Goal: Task Accomplishment & Management: Complete application form

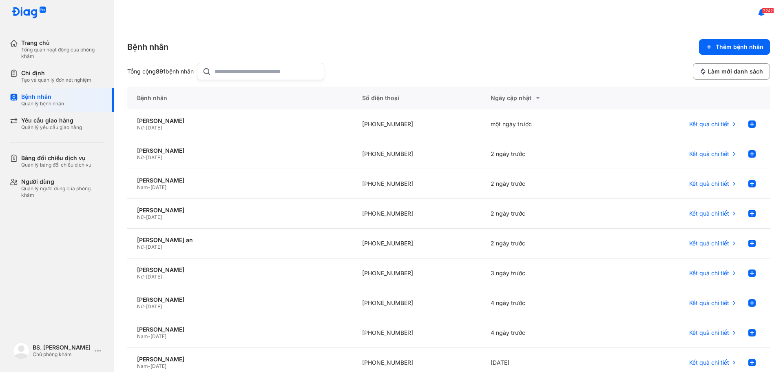
click at [223, 71] on input "text" at bounding box center [267, 71] width 104 height 16
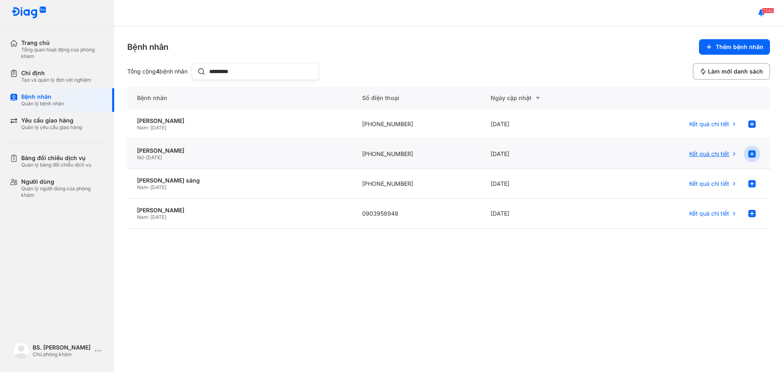
type input "*********"
click at [753, 155] on use at bounding box center [751, 153] width 7 height 7
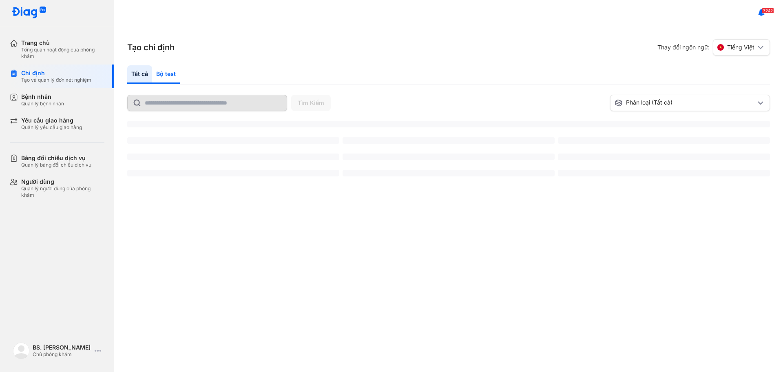
click at [165, 71] on div "Bộ test" at bounding box center [166, 74] width 28 height 19
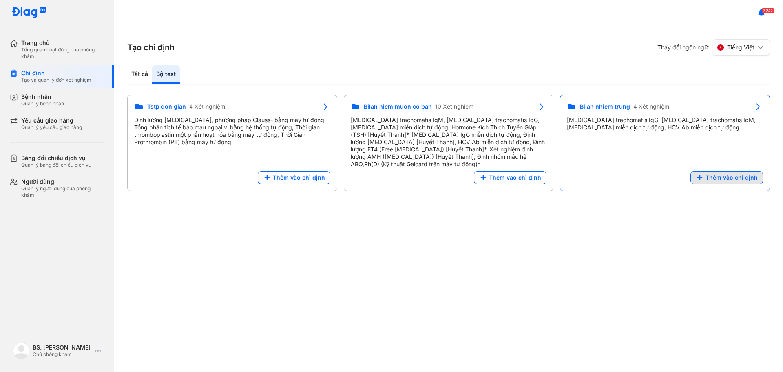
click at [720, 174] on span "Thêm vào chỉ định" at bounding box center [732, 177] width 52 height 7
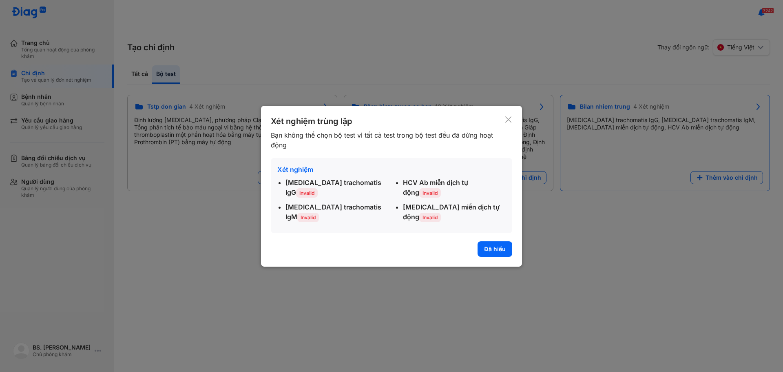
click at [497, 246] on button "Đã hiểu" at bounding box center [495, 248] width 35 height 15
click at [491, 249] on div "Tạo chỉ định Thay đổi ngôn ngữ: Tiếng Việt Tất cả Bộ test Tìm Kiếm Phân loại (T…" at bounding box center [448, 198] width 669 height 345
click at [567, 120] on div "[MEDICAL_DATA] trachomatis IgG, [MEDICAL_DATA] trachomatis IgM, [MEDICAL_DATA] …" at bounding box center [665, 123] width 196 height 15
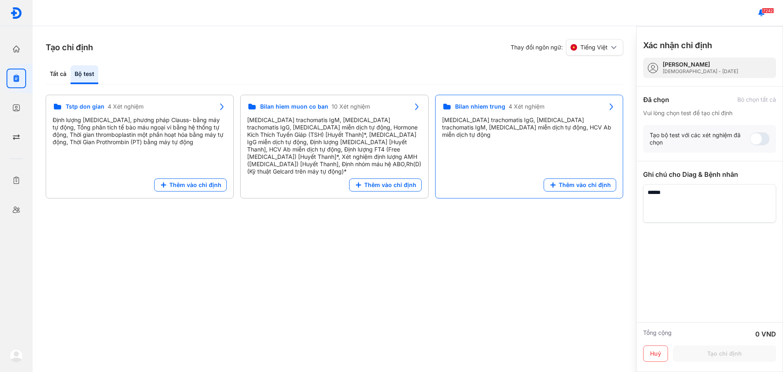
click at [509, 117] on div "[MEDICAL_DATA] trachomatis IgG, [MEDICAL_DATA] trachomatis IgM, [MEDICAL_DATA] …" at bounding box center [529, 127] width 174 height 22
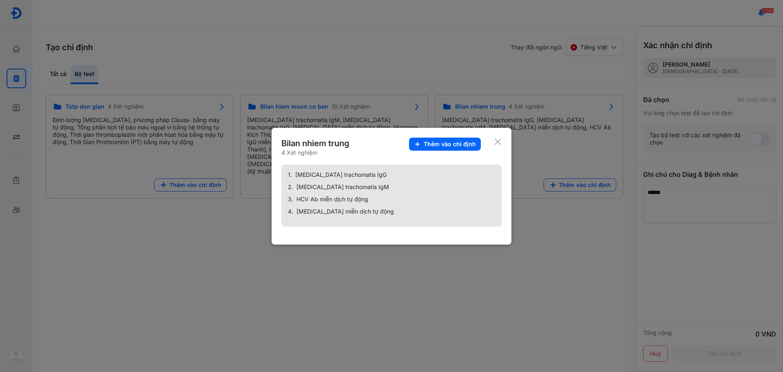
click at [499, 140] on use at bounding box center [498, 141] width 6 height 6
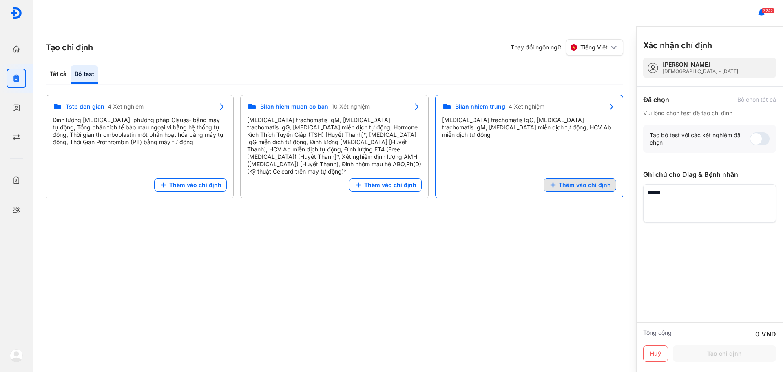
click at [593, 181] on span "Thêm vào chỉ định" at bounding box center [585, 184] width 52 height 7
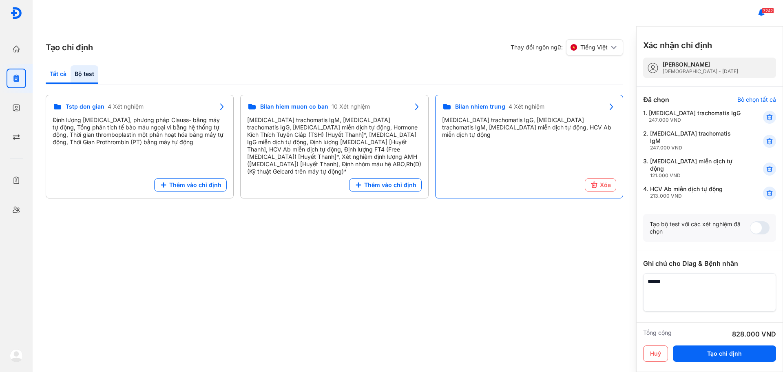
click at [71, 74] on div "Tất cả" at bounding box center [85, 74] width 28 height 19
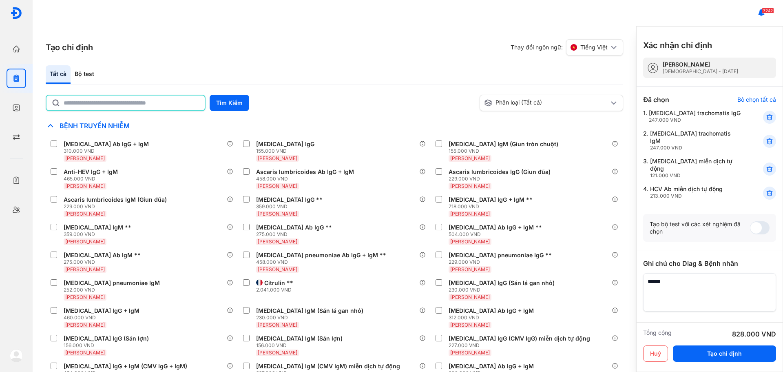
click at [103, 102] on input "text" at bounding box center [132, 102] width 136 height 15
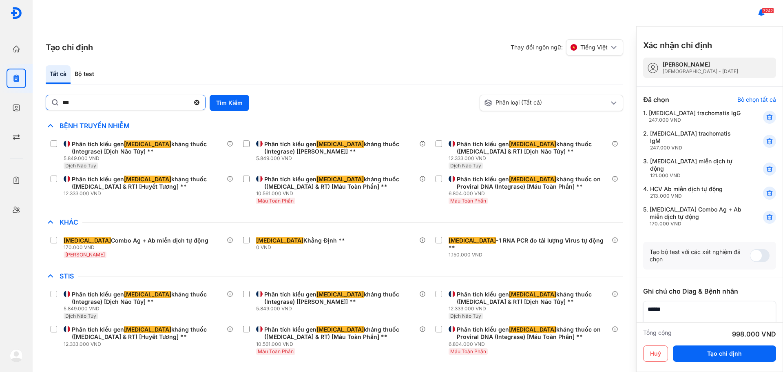
click at [79, 102] on input "***" at bounding box center [125, 102] width 127 height 15
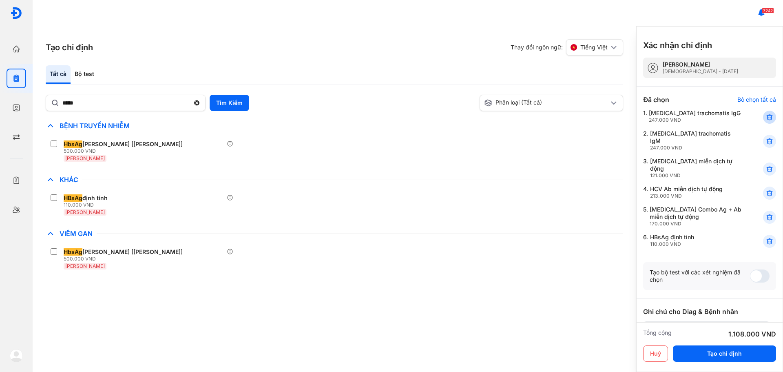
click at [765, 116] on icon at bounding box center [769, 117] width 8 height 8
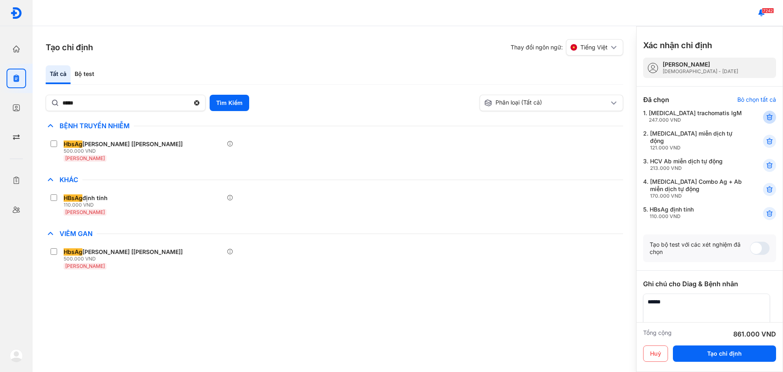
click at [765, 119] on icon at bounding box center [769, 117] width 8 height 8
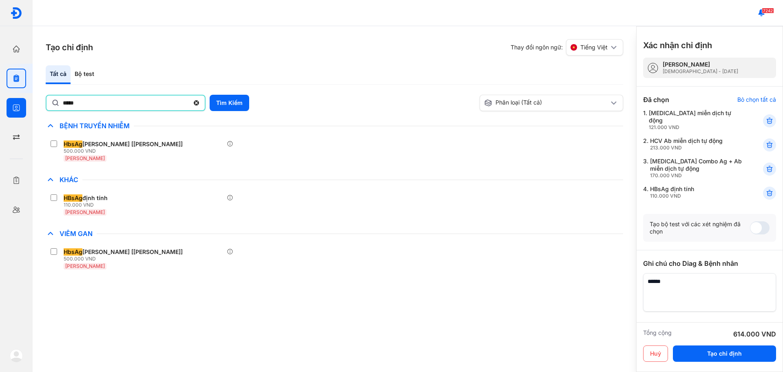
drag, startPoint x: 100, startPoint y: 104, endPoint x: 31, endPoint y: 109, distance: 69.1
click at [31, 109] on div "Trang chủ Tổng quan hoạt động của phòng khám Chỉ định Tạo và quản lý đơn xét ng…" at bounding box center [391, 186] width 783 height 372
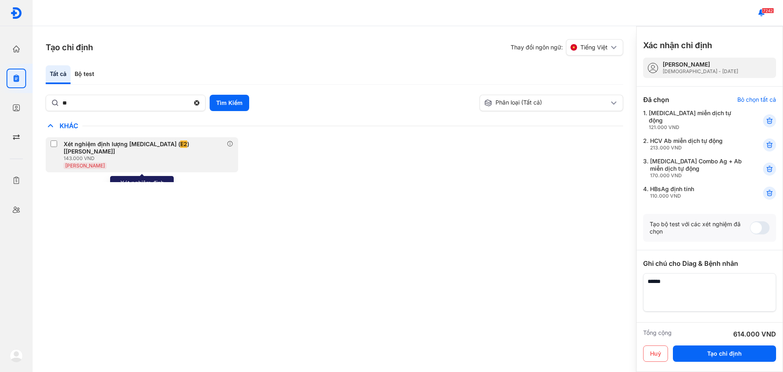
click at [73, 145] on div "Xét nghiệm định lượng [MEDICAL_DATA] ( E2 ) [[PERSON_NAME]]" at bounding box center [144, 147] width 160 height 15
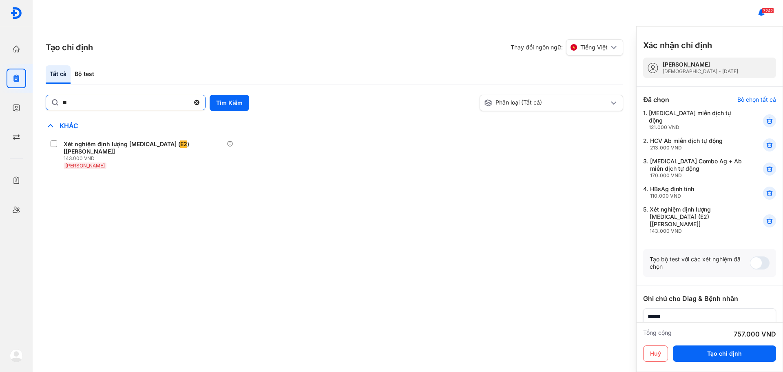
click at [73, 105] on input "**" at bounding box center [125, 102] width 127 height 15
type input "*"
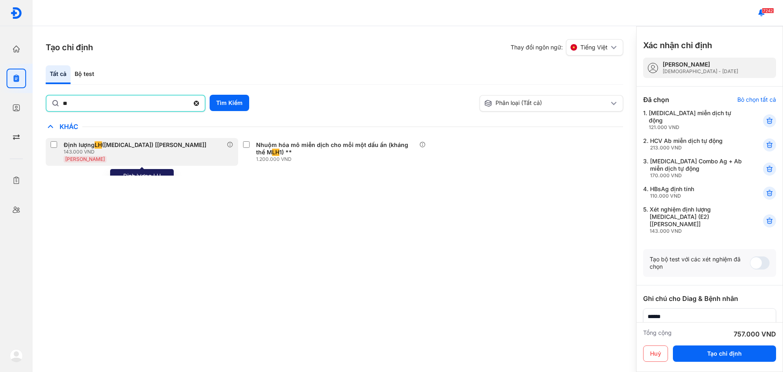
click at [59, 142] on label at bounding box center [56, 145] width 10 height 8
click at [60, 142] on div "Định lượng LH ([MEDICAL_DATA]) [[PERSON_NAME]] 143.000 VND [PERSON_NAME]" at bounding box center [130, 150] width 159 height 21
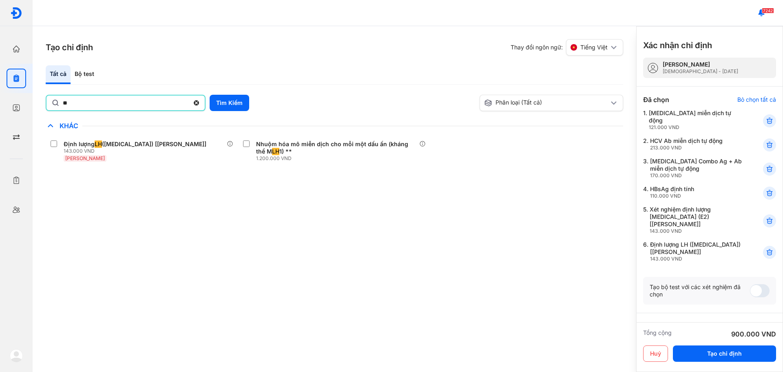
click at [80, 100] on input "**" at bounding box center [126, 102] width 126 height 15
type input "*"
type input "**********"
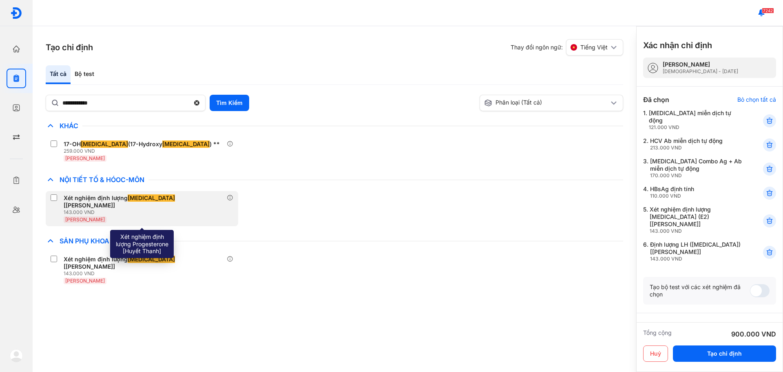
click at [60, 196] on label at bounding box center [56, 198] width 10 height 8
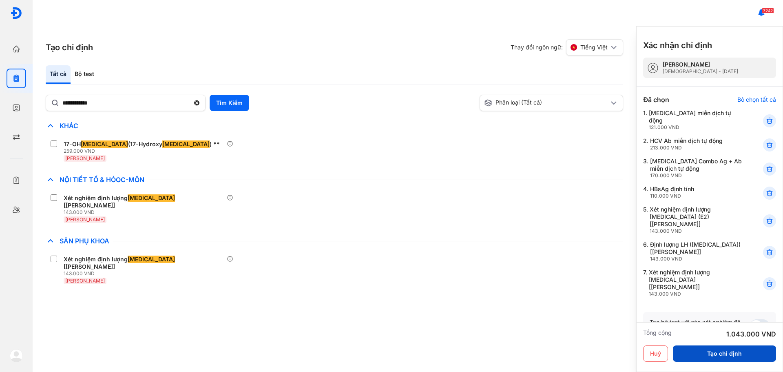
click at [714, 358] on button "Tạo chỉ định" at bounding box center [724, 353] width 103 height 16
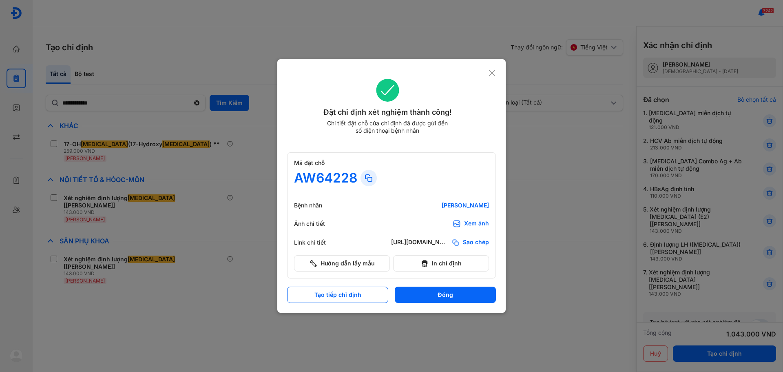
drag, startPoint x: 431, startPoint y: 293, endPoint x: 414, endPoint y: 268, distance: 30.4
click at [431, 291] on button "Đóng" at bounding box center [445, 294] width 101 height 16
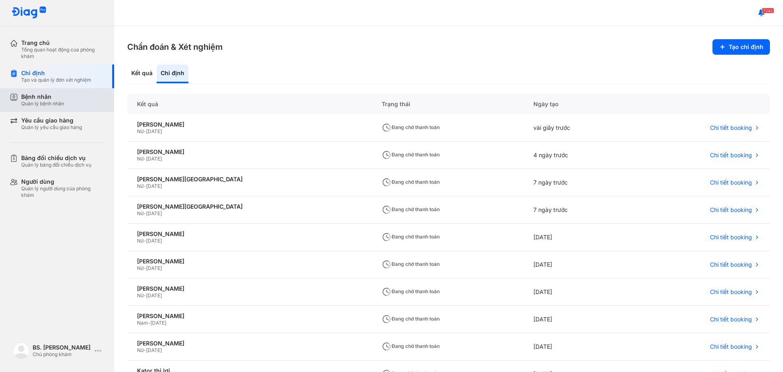
click at [39, 95] on div "Bệnh nhân" at bounding box center [42, 96] width 43 height 7
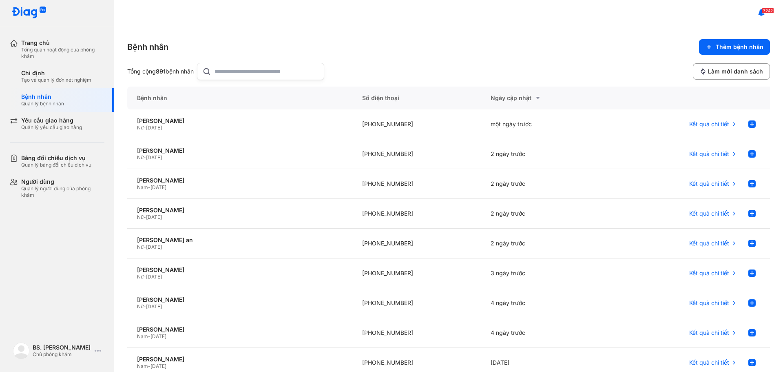
click at [221, 70] on input "text" at bounding box center [267, 71] width 104 height 16
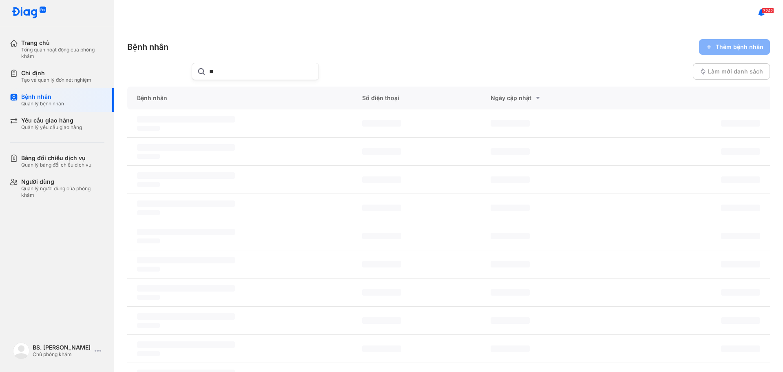
type input "*"
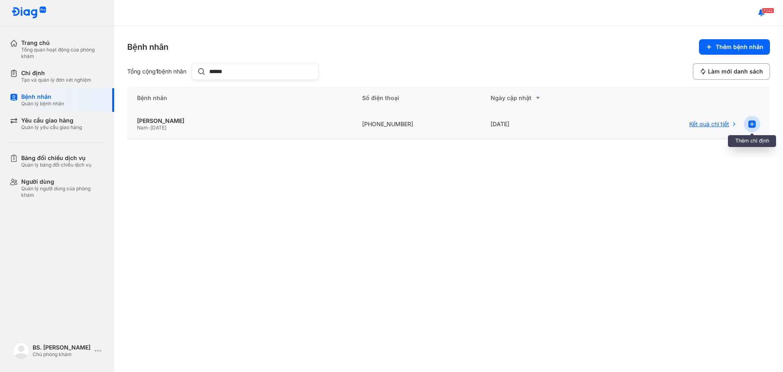
type input "******"
click at [752, 125] on use at bounding box center [751, 123] width 7 height 7
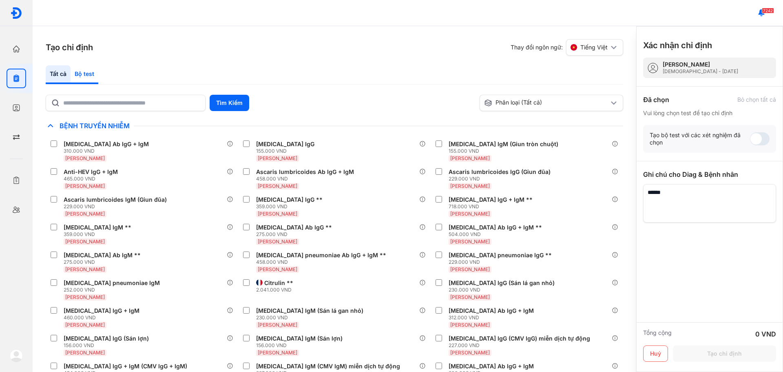
click at [79, 75] on div "Bộ test" at bounding box center [85, 74] width 28 height 19
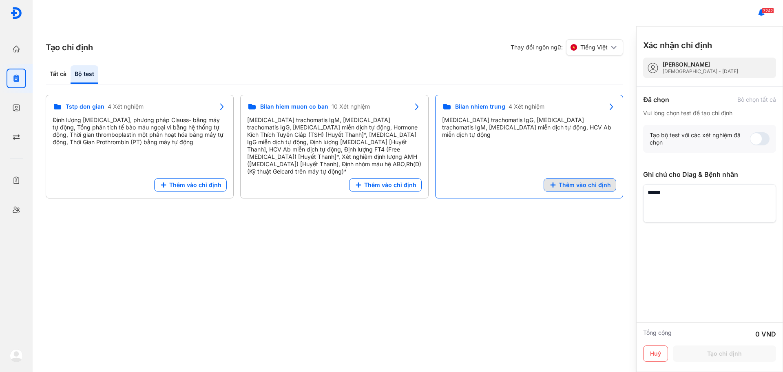
click at [564, 181] on span "Thêm vào chỉ định" at bounding box center [585, 184] width 52 height 7
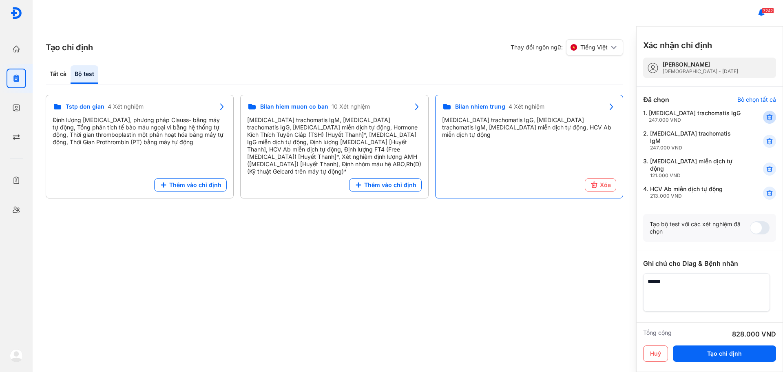
click at [765, 115] on icon at bounding box center [769, 117] width 8 height 8
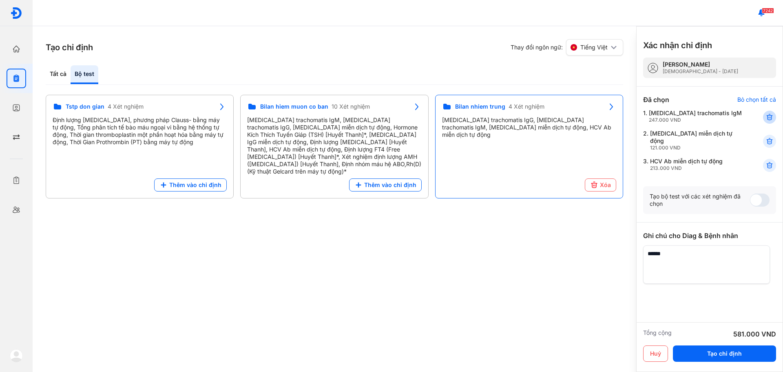
click at [765, 117] on icon at bounding box center [769, 117] width 8 height 8
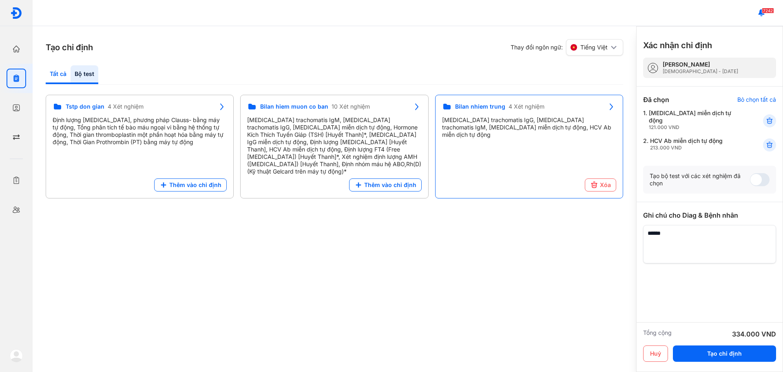
click at [71, 73] on div "Tất cả" at bounding box center [85, 74] width 28 height 19
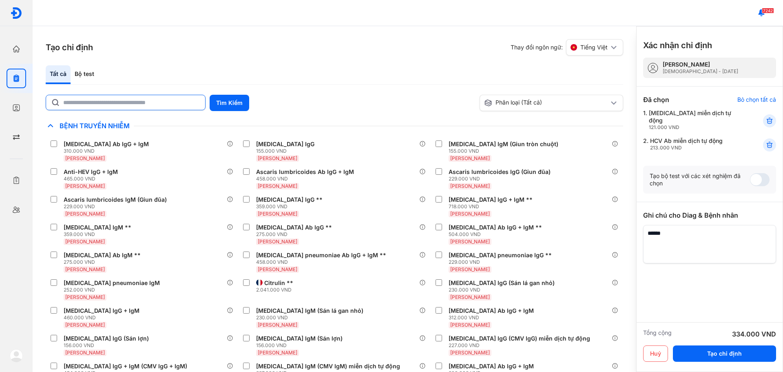
click at [68, 100] on input "text" at bounding box center [131, 102] width 137 height 15
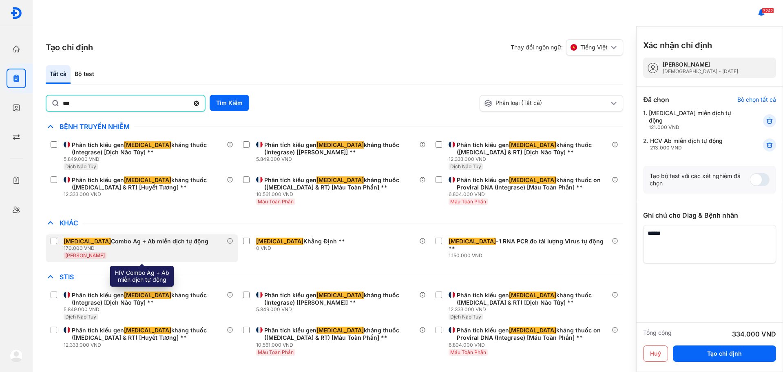
click at [71, 242] on span "[MEDICAL_DATA]" at bounding box center [87, 240] width 47 height 7
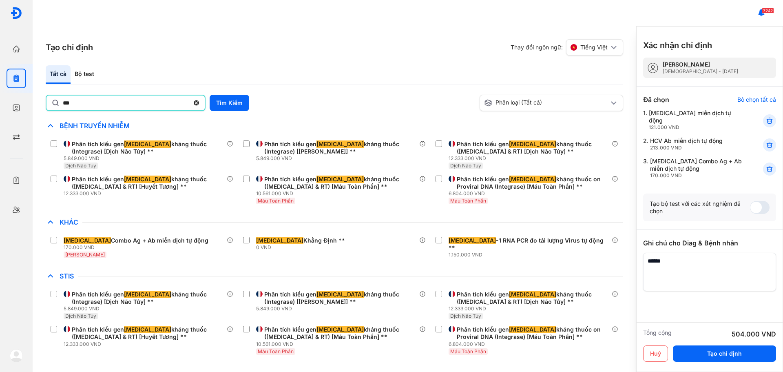
click at [88, 106] on input "***" at bounding box center [126, 102] width 126 height 15
type input "*****"
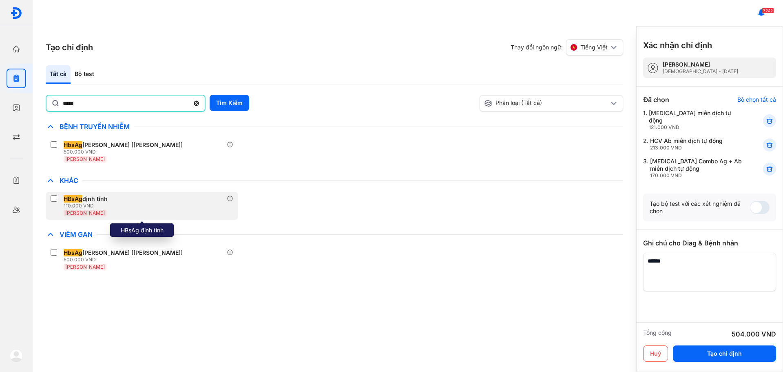
click at [81, 200] on span "HBsAg" at bounding box center [73, 198] width 19 height 7
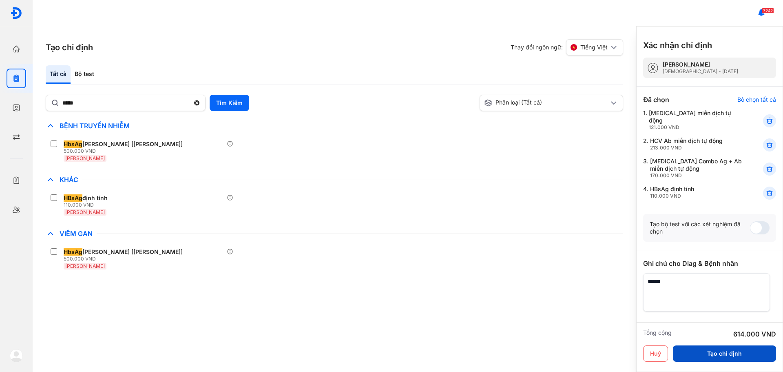
click at [717, 350] on button "Tạo chỉ định" at bounding box center [724, 353] width 103 height 16
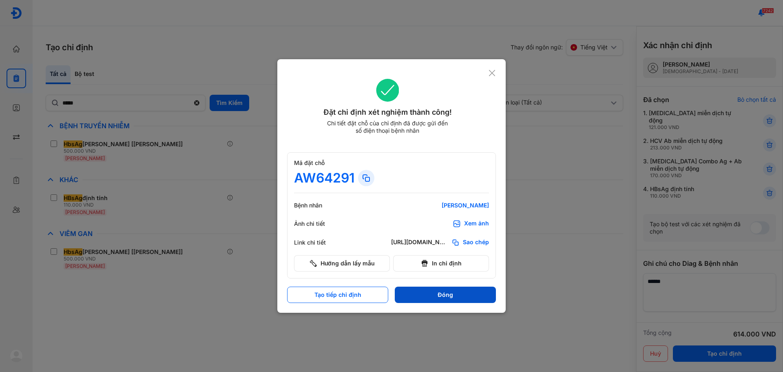
click at [458, 300] on button "Đóng" at bounding box center [445, 294] width 101 height 16
